Goal: Transaction & Acquisition: Purchase product/service

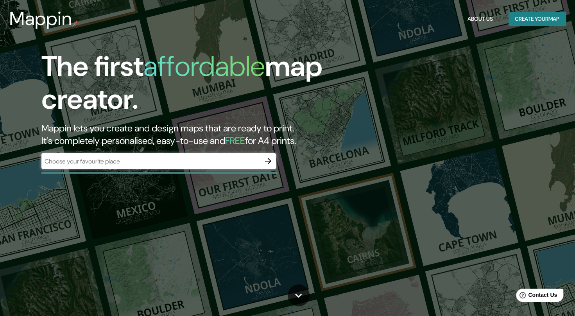
click at [127, 167] on div "​" at bounding box center [158, 161] width 235 height 16
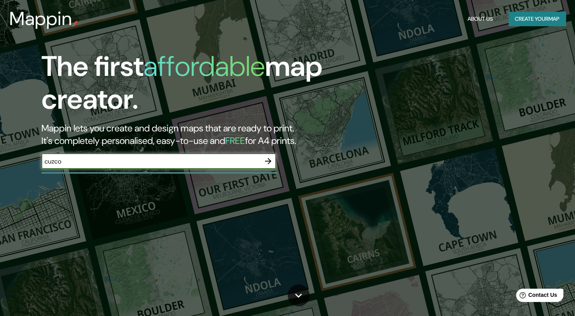
type input "cuzco"
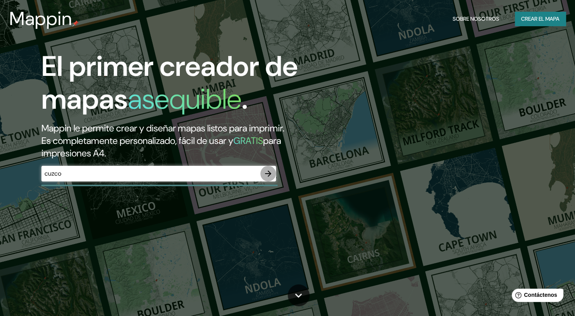
click at [268, 174] on icon "button" at bounding box center [268, 173] width 6 height 6
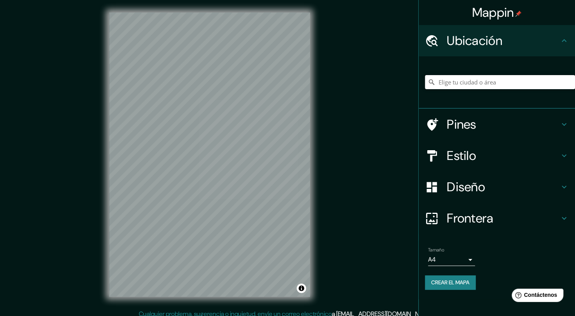
click at [475, 79] on input "Elige tu ciudad o área" at bounding box center [500, 82] width 150 height 14
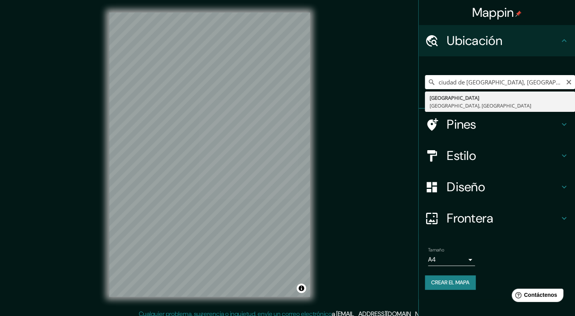
type input "[GEOGRAPHIC_DATA], [GEOGRAPHIC_DATA], [GEOGRAPHIC_DATA]"
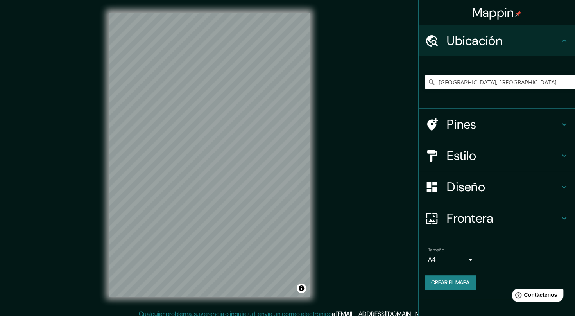
click at [486, 129] on h4 "Pines" at bounding box center [503, 124] width 113 height 16
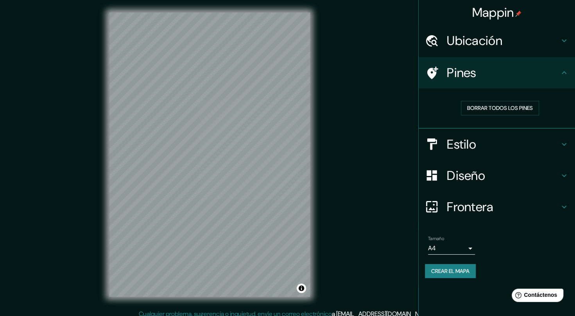
click at [476, 141] on h4 "Estilo" at bounding box center [503, 144] width 113 height 16
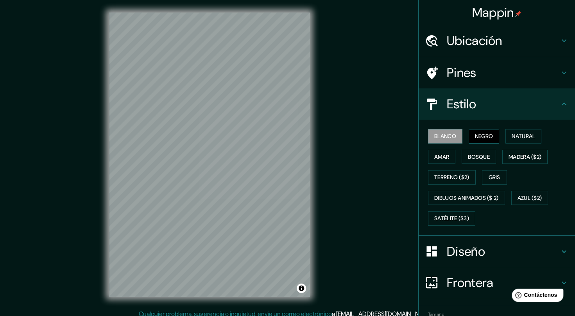
click at [475, 138] on font "Negro" at bounding box center [484, 136] width 18 height 10
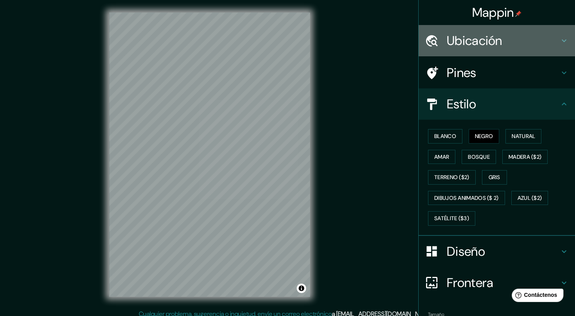
click at [484, 48] on h4 "Ubicación" at bounding box center [503, 41] width 113 height 16
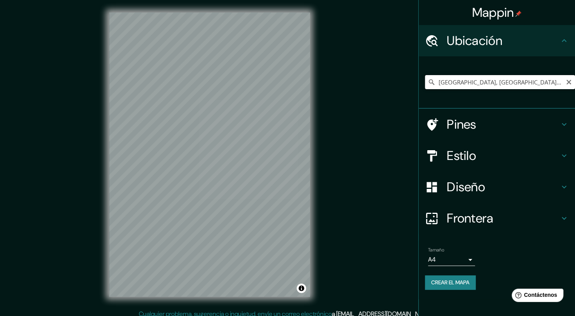
click at [473, 82] on input "[GEOGRAPHIC_DATA], [GEOGRAPHIC_DATA], [GEOGRAPHIC_DATA]" at bounding box center [500, 82] width 150 height 14
click at [520, 84] on input "[GEOGRAPHIC_DATA], [GEOGRAPHIC_DATA], [GEOGRAPHIC_DATA]" at bounding box center [500, 82] width 150 height 14
click at [496, 221] on h4 "Frontera" at bounding box center [503, 218] width 113 height 16
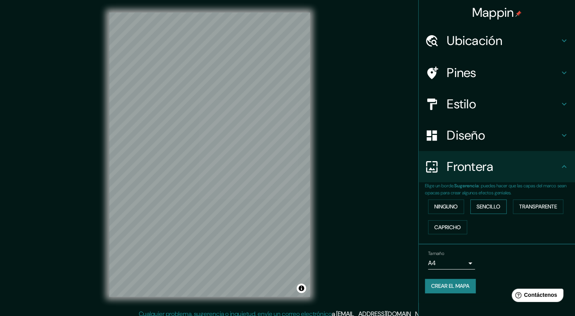
click at [487, 209] on font "Sencillo" at bounding box center [488, 207] width 24 height 10
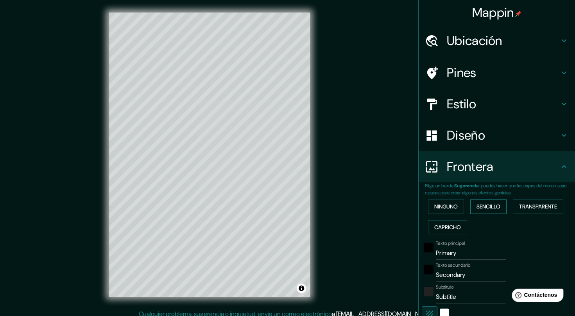
click at [487, 209] on font "Sencillo" at bounding box center [488, 207] width 24 height 10
type input "206"
type input "41"
click at [533, 209] on font "Transparente" at bounding box center [538, 207] width 38 height 10
click at [452, 225] on font "Capricho" at bounding box center [447, 227] width 27 height 10
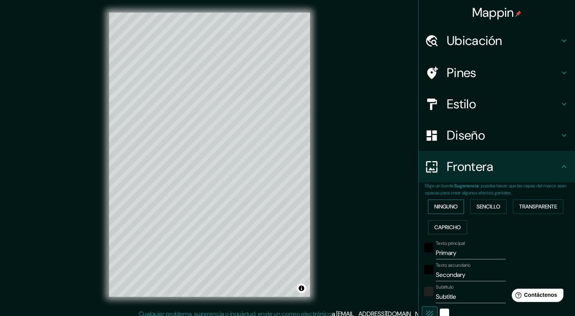
click at [438, 210] on font "Ninguno" at bounding box center [445, 207] width 23 height 10
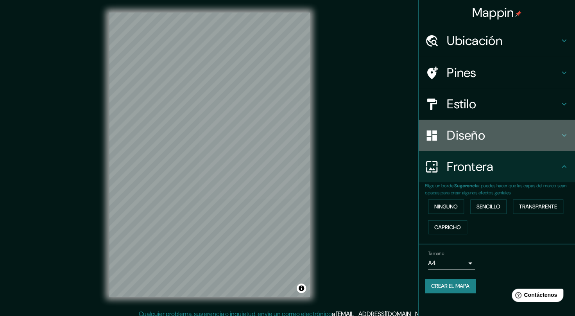
click at [465, 138] on h4 "Diseño" at bounding box center [503, 135] width 113 height 16
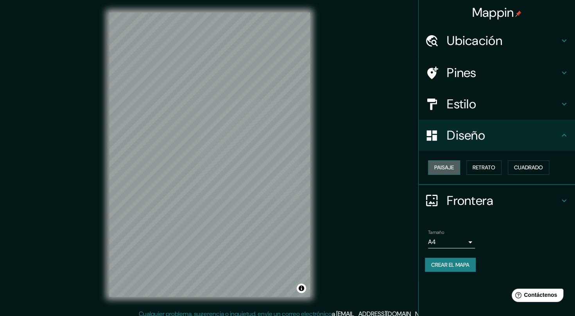
click at [458, 162] on button "Paisaje" at bounding box center [444, 167] width 32 height 14
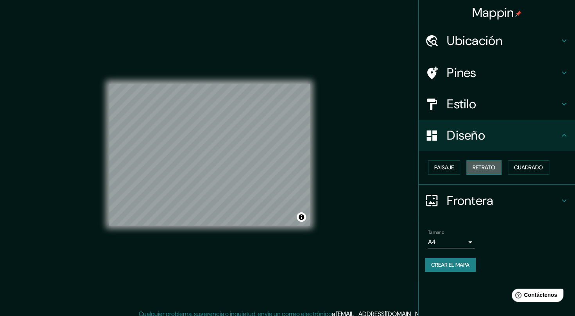
click at [476, 166] on font "Retrato" at bounding box center [484, 168] width 23 height 10
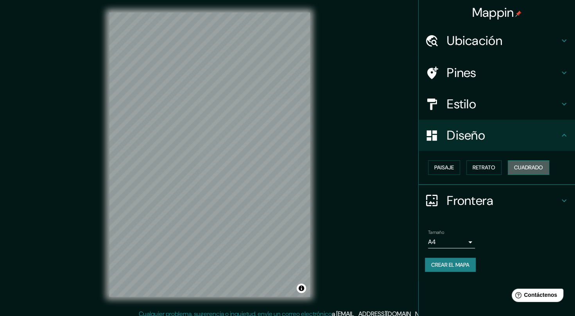
click at [528, 168] on font "Cuadrado" at bounding box center [528, 168] width 29 height 10
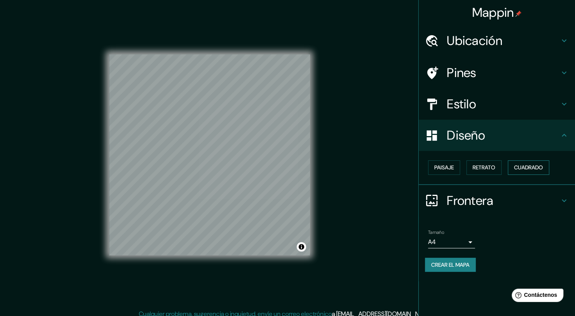
click at [524, 167] on font "Cuadrado" at bounding box center [528, 168] width 29 height 10
click at [465, 92] on div "Estilo" at bounding box center [497, 103] width 156 height 31
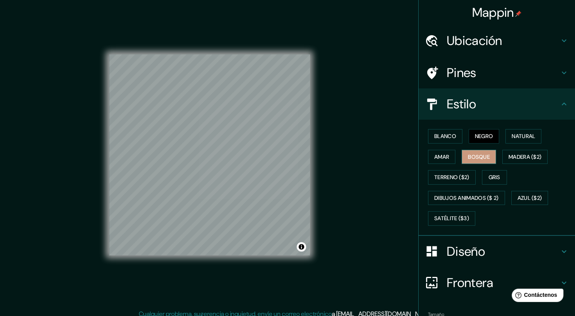
click at [475, 155] on font "Bosque" at bounding box center [479, 157] width 22 height 10
click at [508, 159] on font "Madera ($2)" at bounding box center [524, 157] width 33 height 10
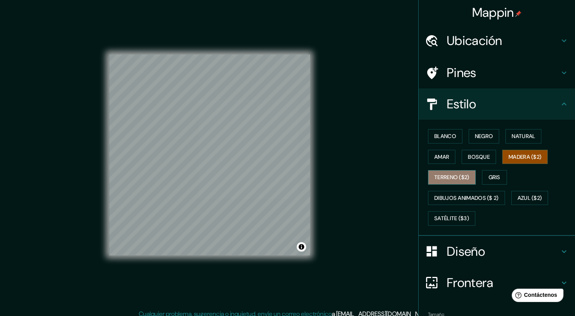
click at [449, 173] on font "Terreno ($2)" at bounding box center [451, 177] width 35 height 10
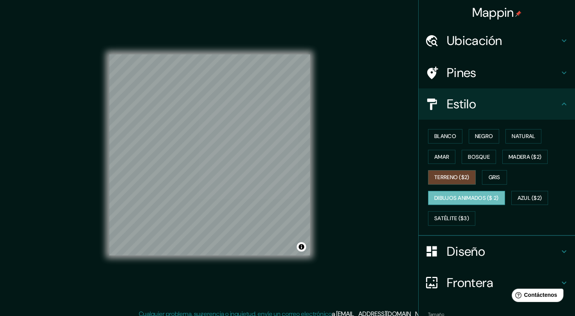
click at [454, 200] on font "Dibujos animados ($ 2)" at bounding box center [466, 198] width 64 height 10
click at [533, 196] on font "Azul ($2)" at bounding box center [529, 198] width 25 height 10
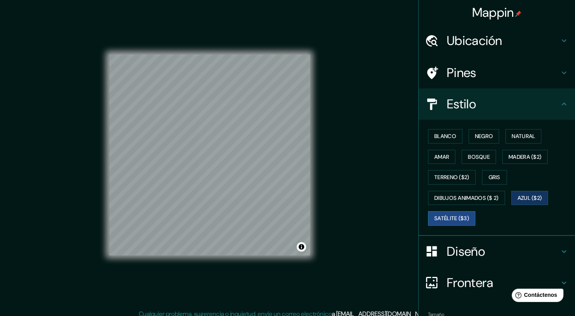
click at [455, 216] on font "Satélite ($3)" at bounding box center [451, 218] width 35 height 10
click at [434, 136] on font "Blanco" at bounding box center [445, 136] width 22 height 10
